Goal: Navigation & Orientation: Find specific page/section

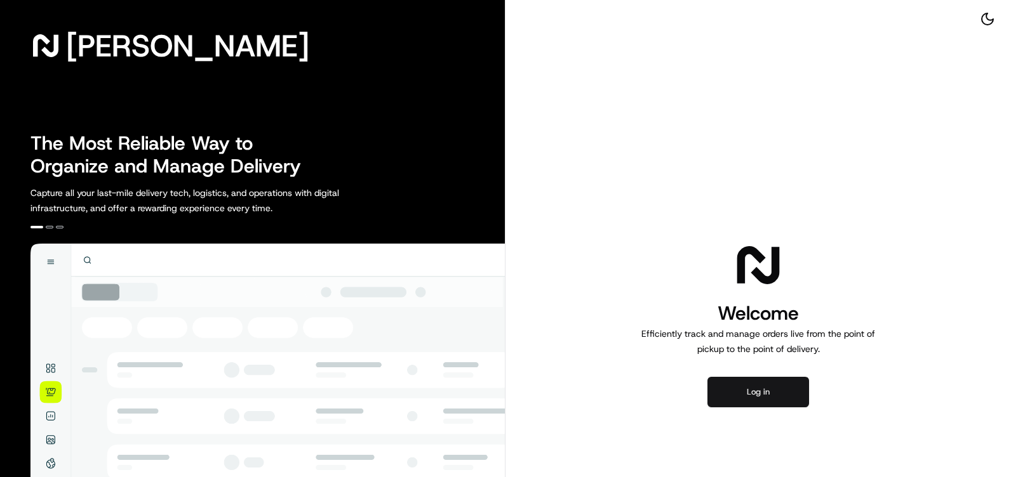
click at [774, 394] on button "Log in" at bounding box center [758, 392] width 102 height 30
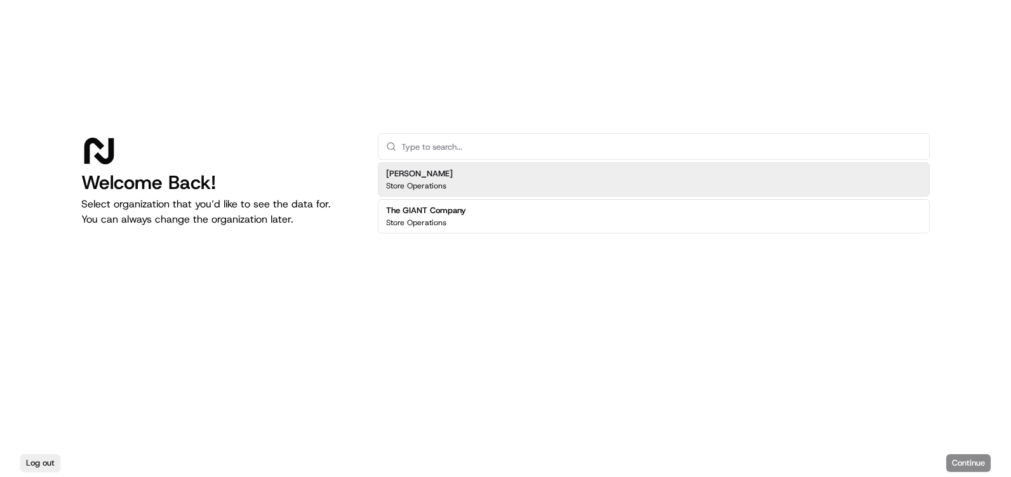
click at [477, 177] on div "[PERSON_NAME] Store Operations" at bounding box center [654, 180] width 552 height 34
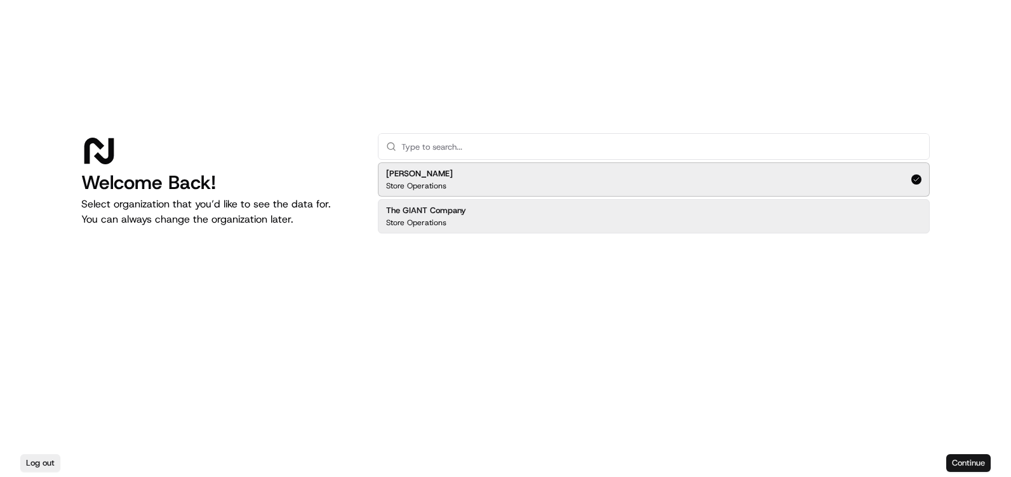
click at [957, 455] on button "Continue" at bounding box center [968, 464] width 44 height 18
